Goal: Use online tool/utility: Utilize a website feature to perform a specific function

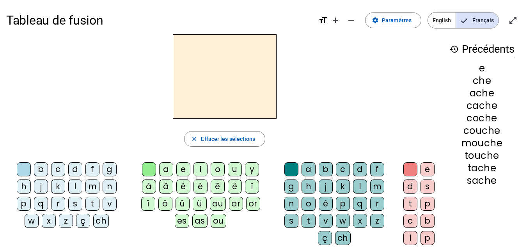
scroll to position [25, 0]
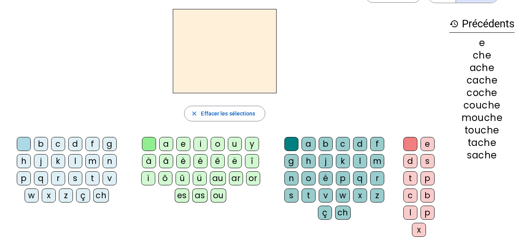
click at [110, 180] on div "v" at bounding box center [110, 178] width 14 height 14
click at [171, 143] on div "a" at bounding box center [166, 144] width 14 height 14
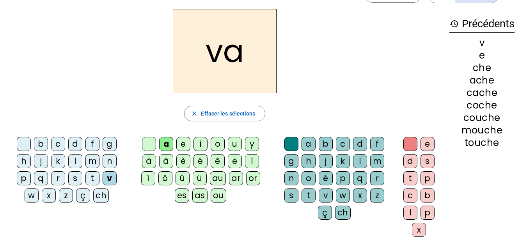
click at [344, 213] on div "ch" at bounding box center [343, 213] width 16 height 14
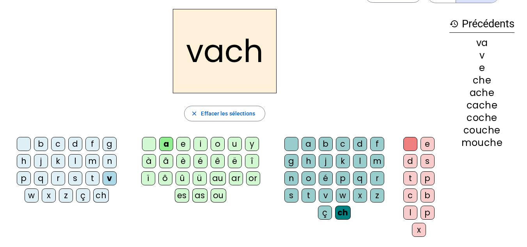
click at [426, 139] on div "e" at bounding box center [428, 144] width 14 height 14
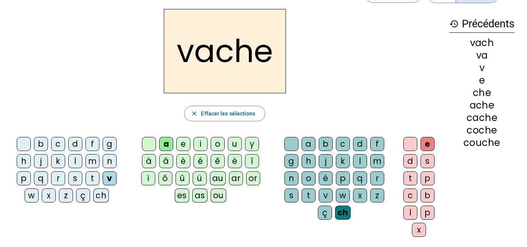
click at [23, 161] on div "h" at bounding box center [24, 161] width 14 height 14
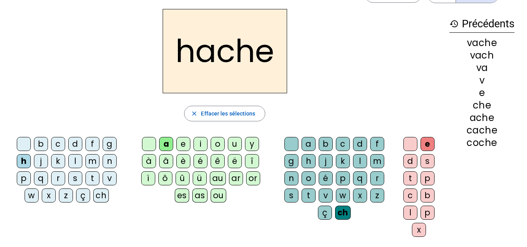
click at [77, 178] on div "s" at bounding box center [75, 178] width 14 height 14
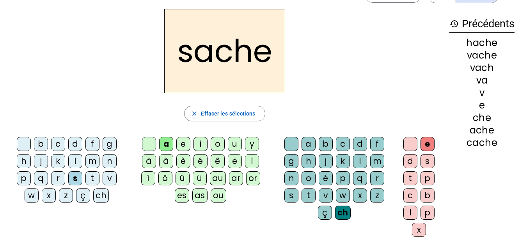
click at [90, 179] on div "t" at bounding box center [92, 178] width 14 height 14
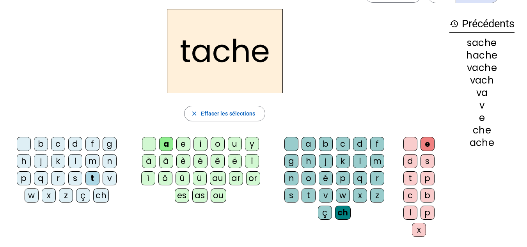
click at [218, 195] on div "ou" at bounding box center [219, 195] width 16 height 14
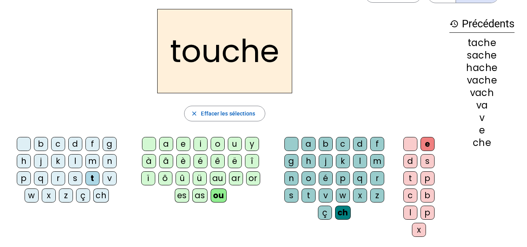
click at [90, 159] on div "m" at bounding box center [92, 161] width 14 height 14
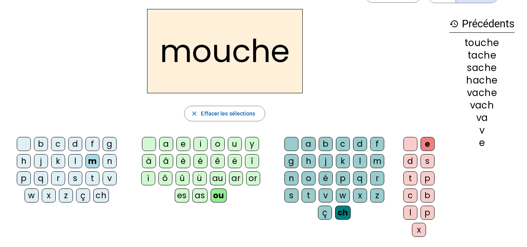
click at [58, 139] on div "c" at bounding box center [58, 144] width 14 height 14
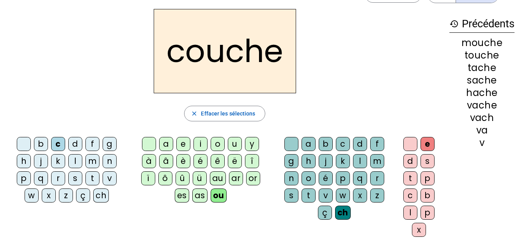
click at [217, 149] on div "o" at bounding box center [218, 144] width 14 height 14
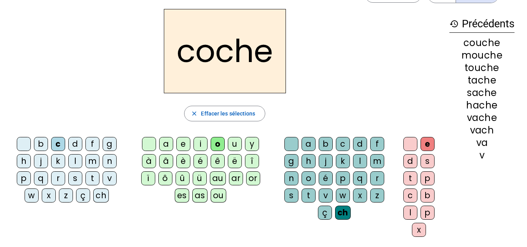
click at [167, 142] on div "a" at bounding box center [166, 144] width 14 height 14
